Goal: Obtain resource: Obtain resource

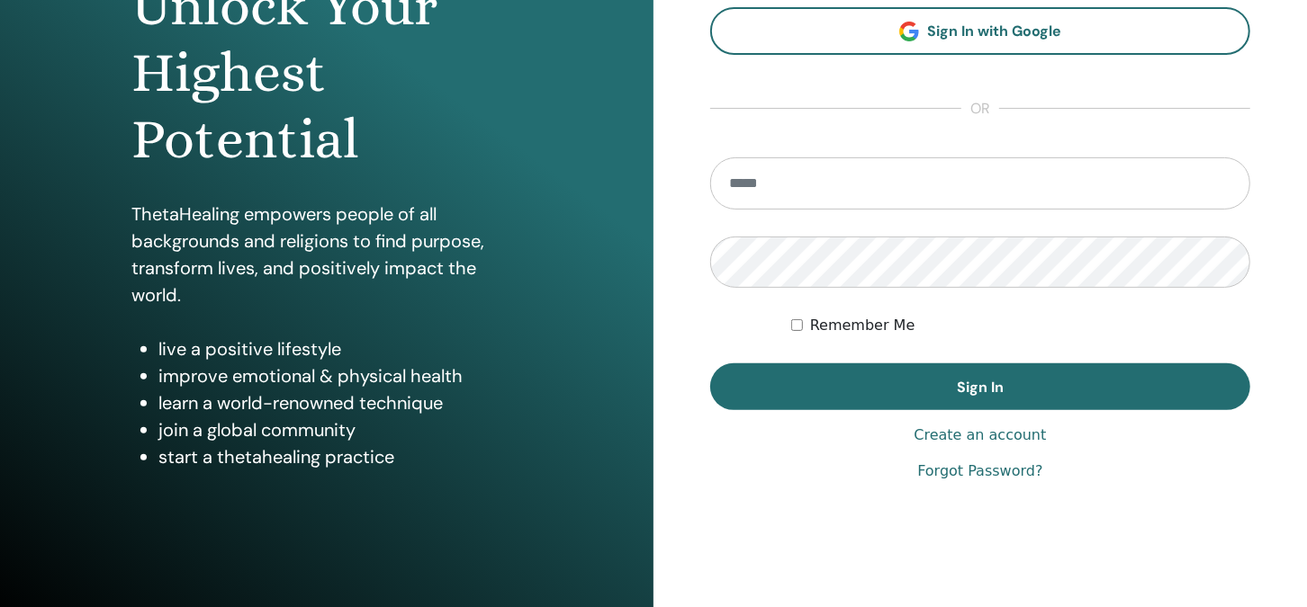
scroll to position [256, 0]
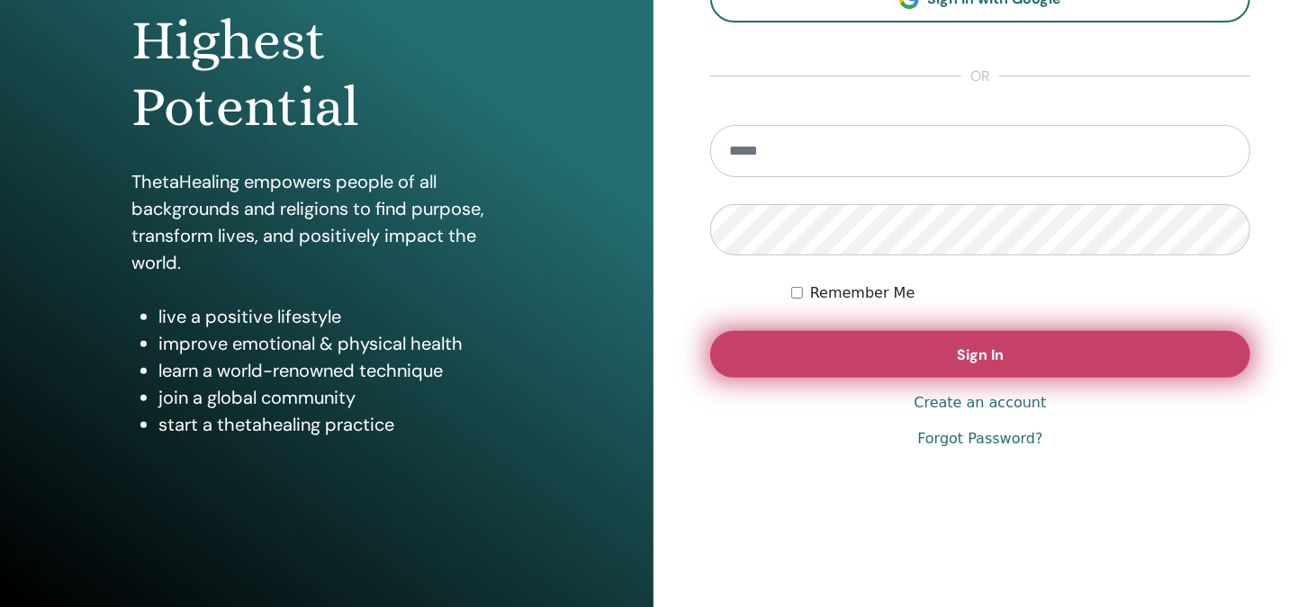
type input "**********"
click at [907, 355] on button "Sign In" at bounding box center [980, 354] width 540 height 47
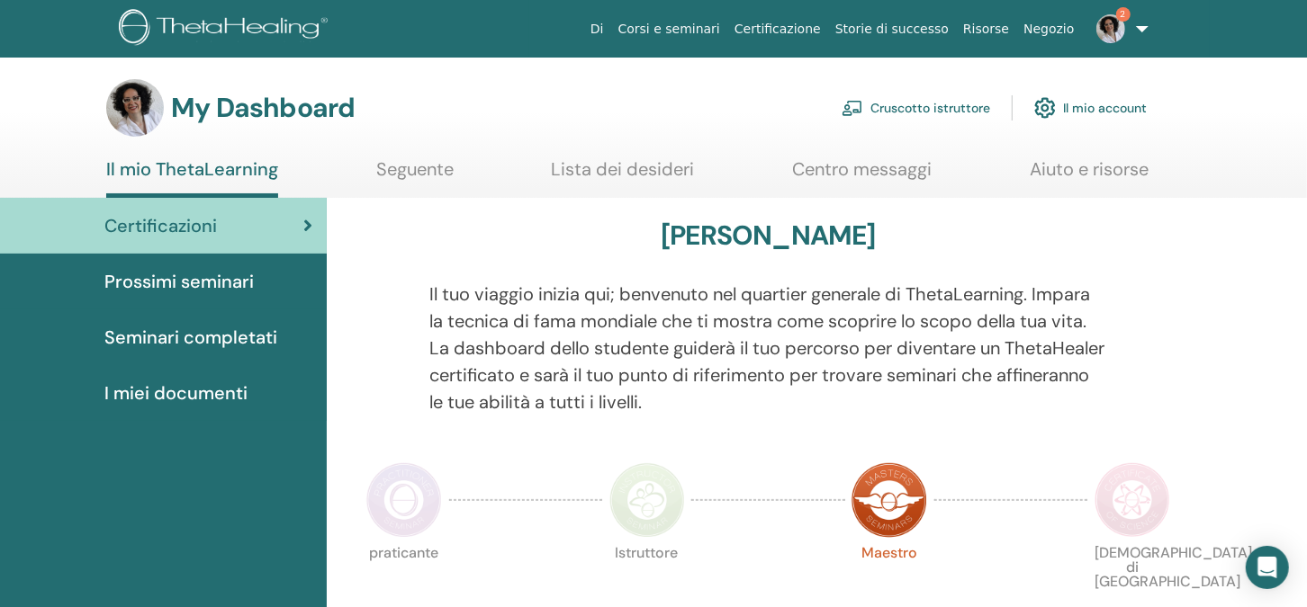
click at [1119, 21] on img at bounding box center [1110, 28] width 29 height 29
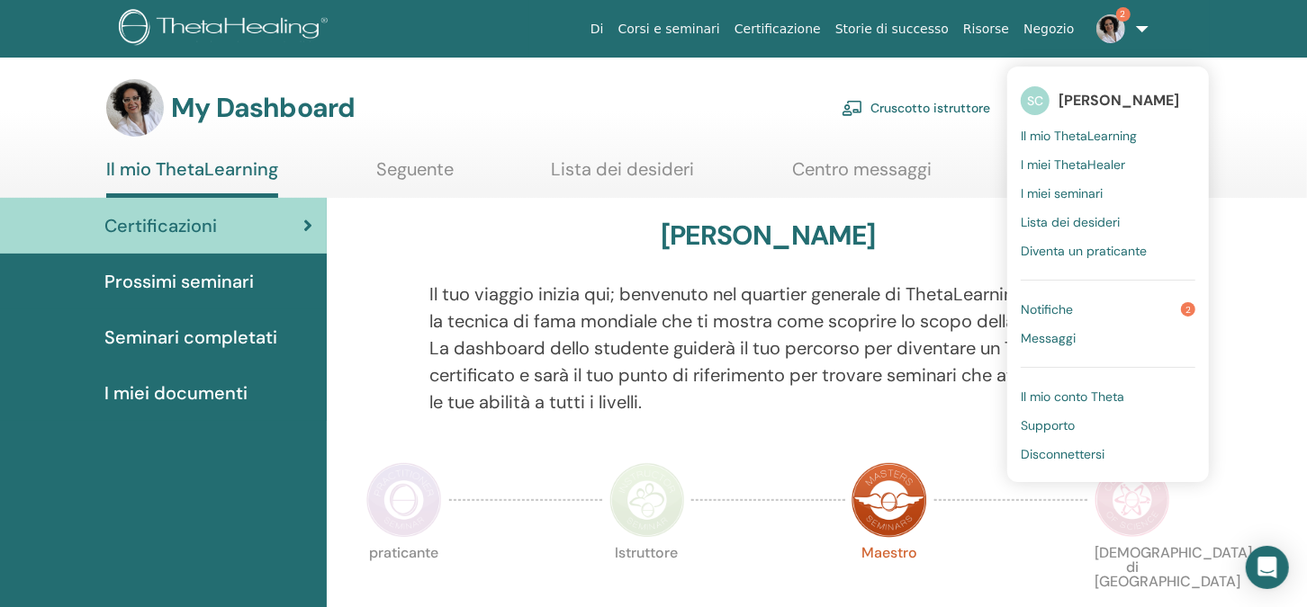
click at [1048, 306] on span "Notifiche" at bounding box center [1047, 309] width 52 height 16
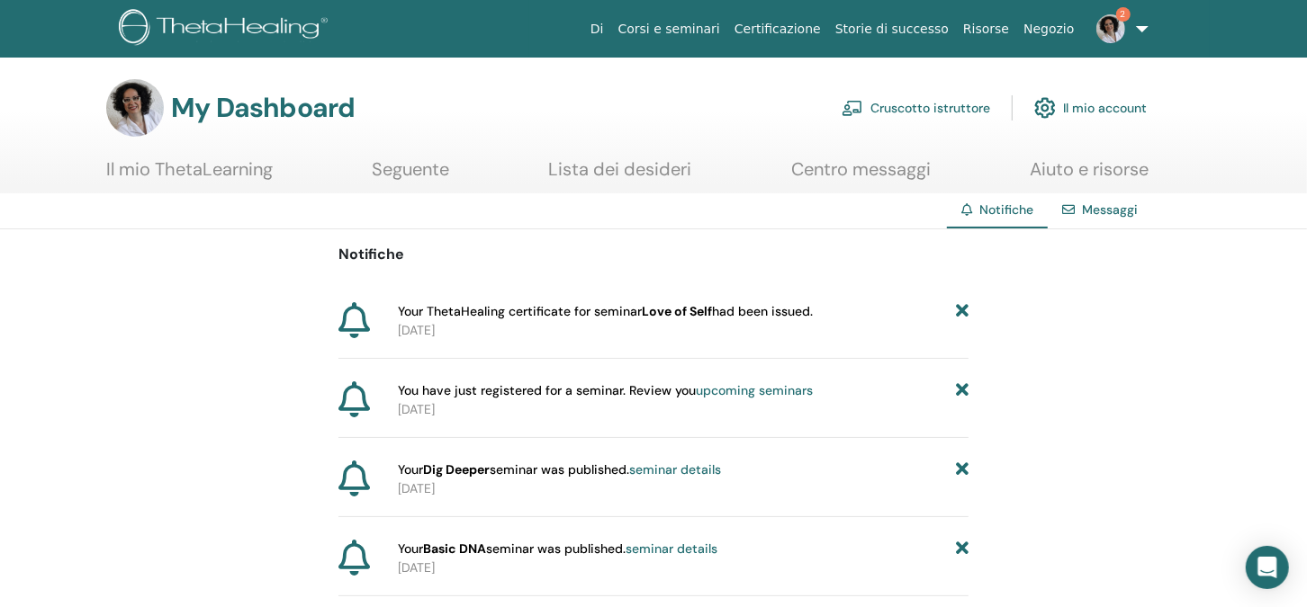
click at [598, 327] on p "2025-08-31" at bounding box center [683, 330] width 571 height 19
click at [423, 327] on p "2025-08-31" at bounding box center [683, 330] width 571 height 19
click at [1111, 19] on img at bounding box center [1110, 28] width 29 height 29
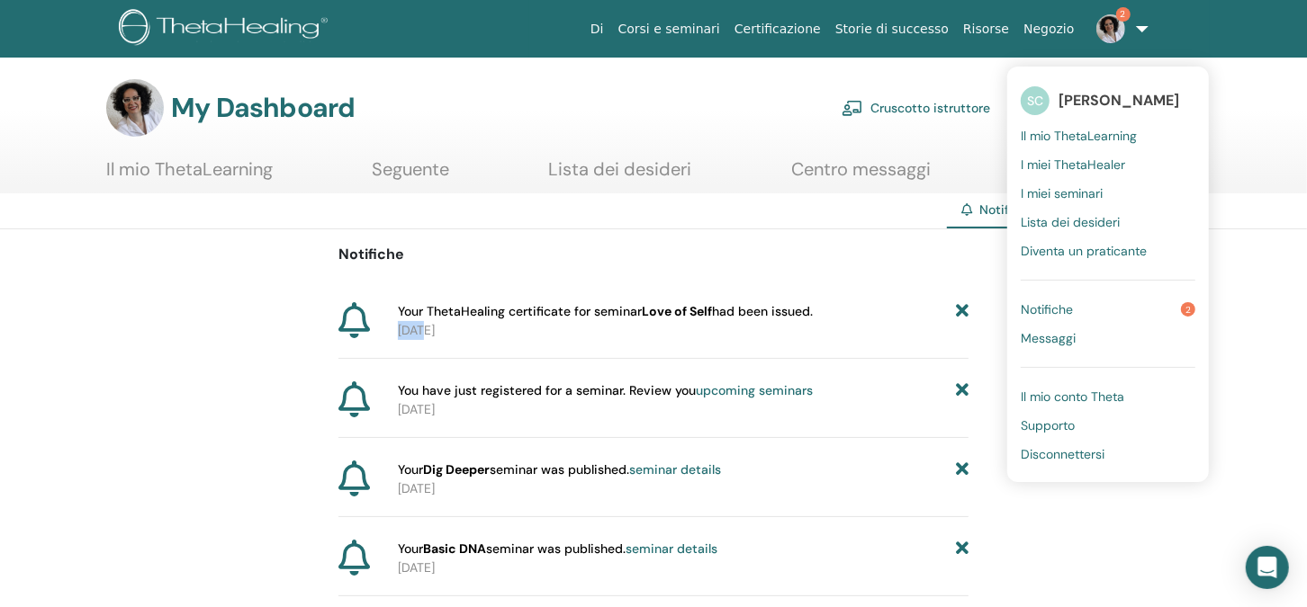
click at [1039, 135] on span "Il mio ThetaLearning" at bounding box center [1079, 136] width 116 height 16
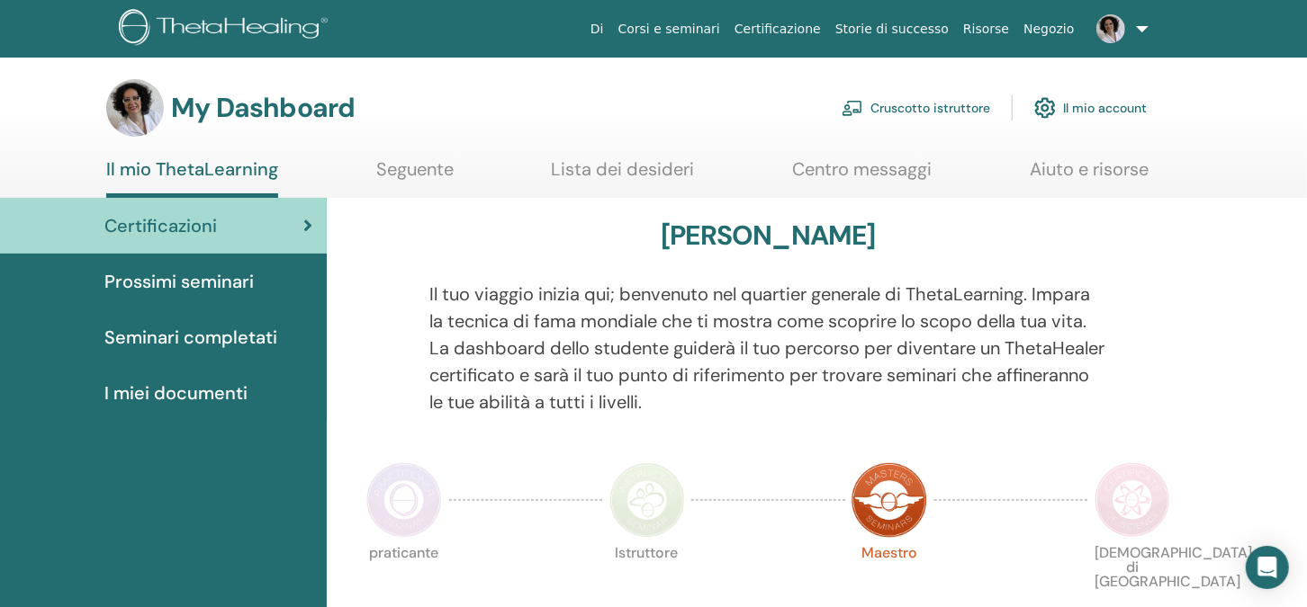
click at [233, 387] on span "I miei documenti" at bounding box center [175, 393] width 143 height 27
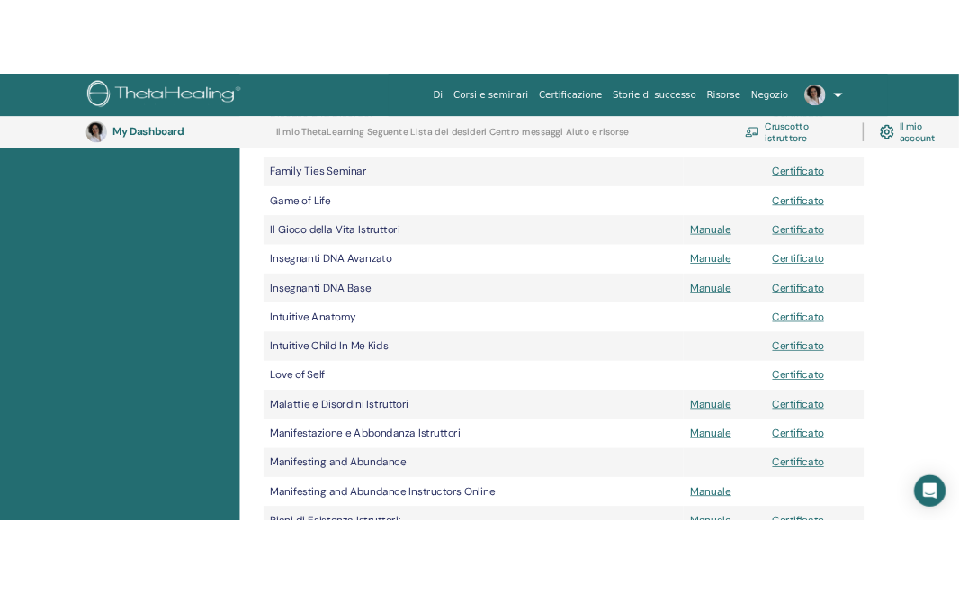
scroll to position [942, 0]
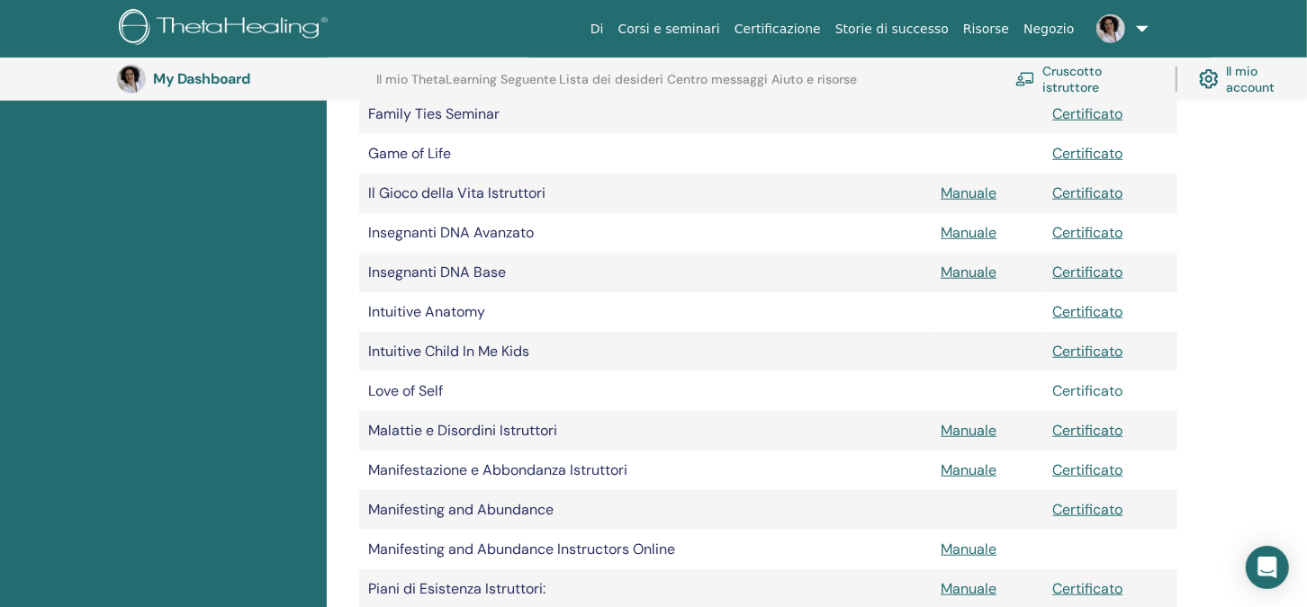
click at [1075, 390] on link "Certificato" at bounding box center [1088, 391] width 70 height 19
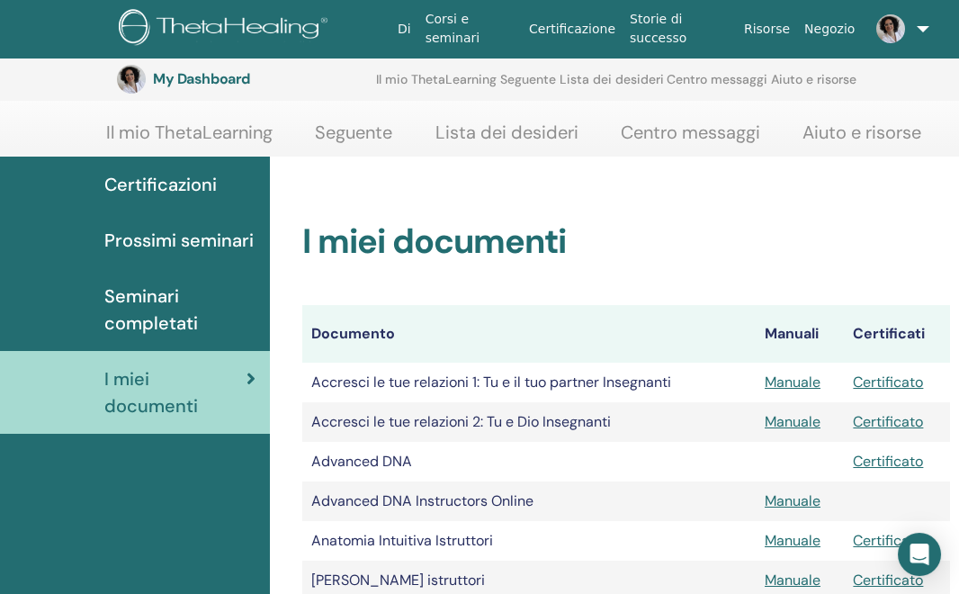
scroll to position [0, 0]
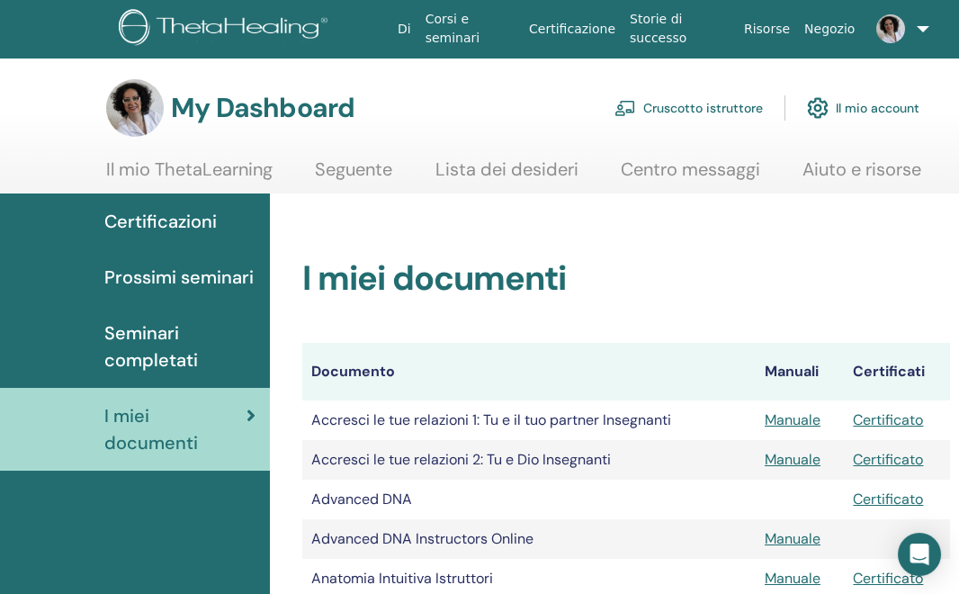
click at [913, 26] on link at bounding box center [895, 29] width 67 height 58
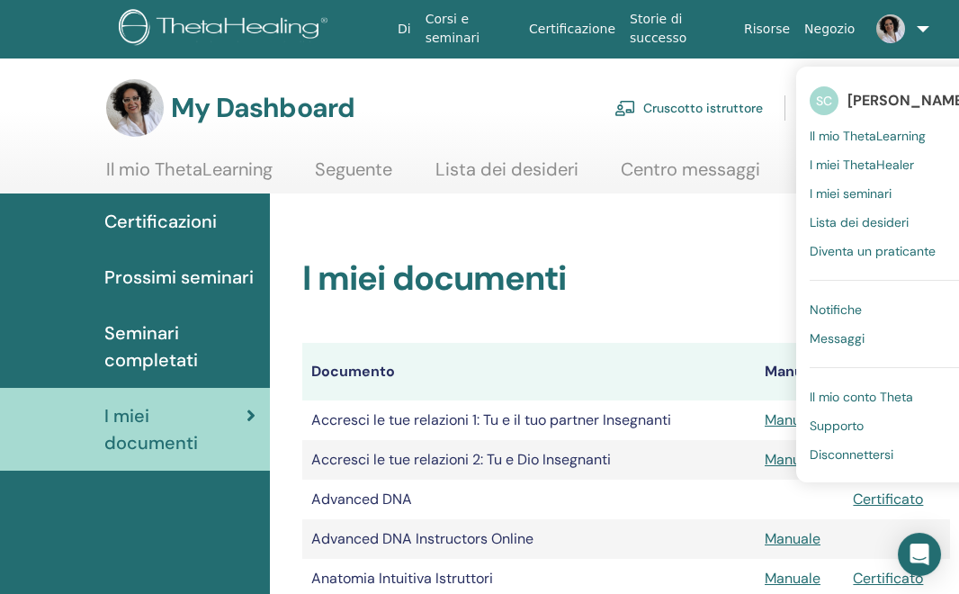
click at [836, 450] on span "Disconnettersi" at bounding box center [852, 454] width 84 height 16
